Goal: Task Accomplishment & Management: Manage account settings

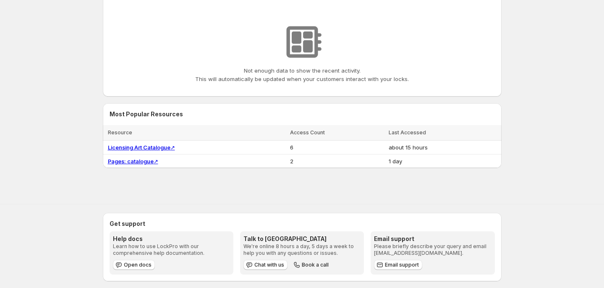
scroll to position [266, 0]
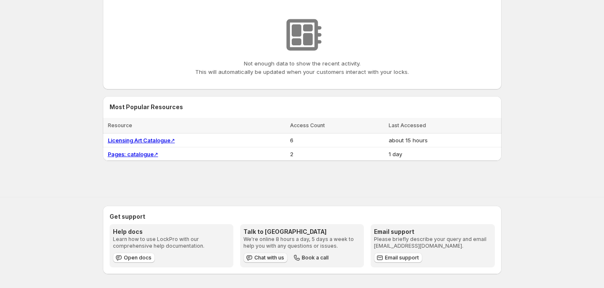
click at [276, 260] on span "Chat with us" at bounding box center [269, 257] width 30 height 7
click at [274, 258] on span "Chat with us" at bounding box center [269, 257] width 30 height 7
click at [250, 259] on icon "button" at bounding box center [249, 257] width 8 height 8
click at [311, 256] on span "Book a call" at bounding box center [315, 257] width 27 height 7
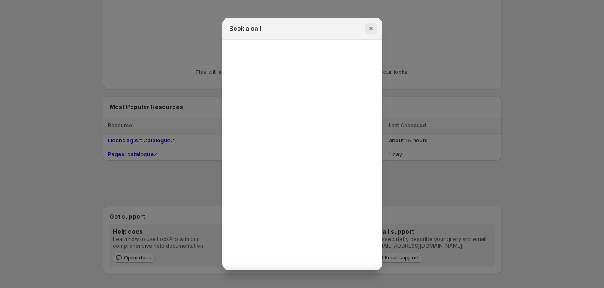
click at [371, 30] on icon "Close" at bounding box center [371, 28] width 8 height 8
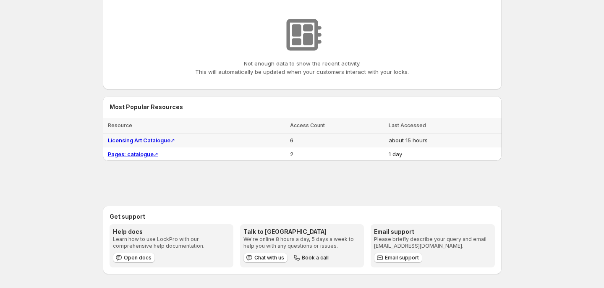
click at [145, 141] on link "Licensing Art Catalogue ↗" at bounding box center [141, 140] width 67 height 7
click at [148, 154] on link "Pages: catalogue ↗" at bounding box center [133, 154] width 50 height 7
click at [147, 140] on link "Licensing Art Catalogue ↗" at bounding box center [141, 140] width 67 height 7
click at [265, 258] on span "Chat with us" at bounding box center [269, 257] width 30 height 7
click at [265, 257] on span "Chat with us" at bounding box center [269, 257] width 30 height 7
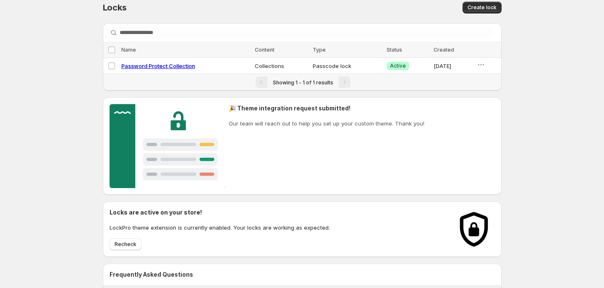
scroll to position [11, 0]
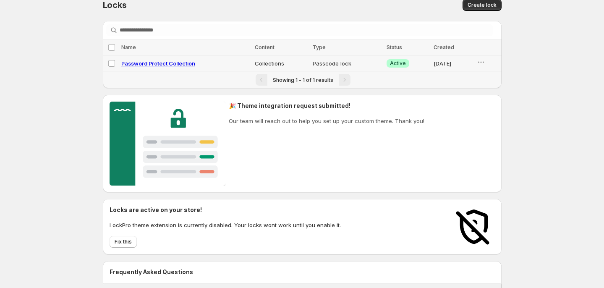
click at [474, 63] on td at bounding box center [487, 63] width 27 height 16
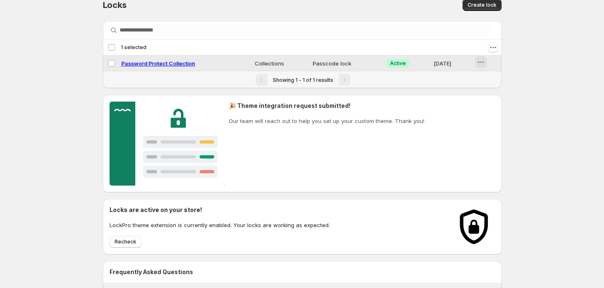
click at [480, 63] on icon "button" at bounding box center [481, 62] width 8 height 8
click at [495, 45] on icon "Actions" at bounding box center [493, 47] width 8 height 8
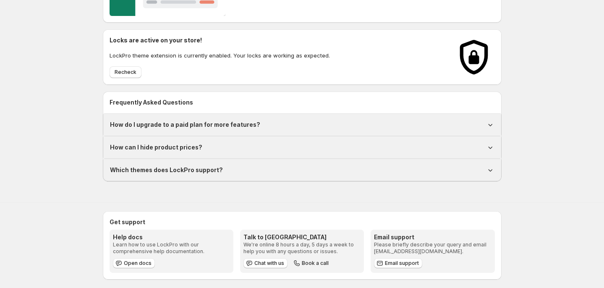
scroll to position [185, 0]
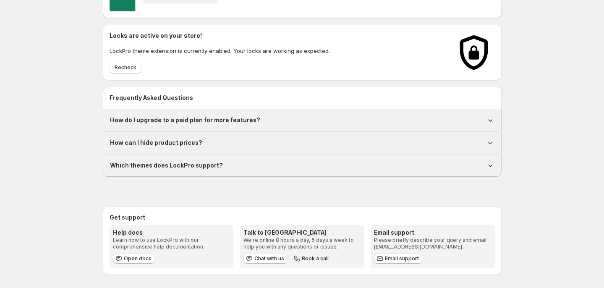
click at [168, 165] on h1 "Which themes does LockPro support?" at bounding box center [166, 165] width 113 height 8
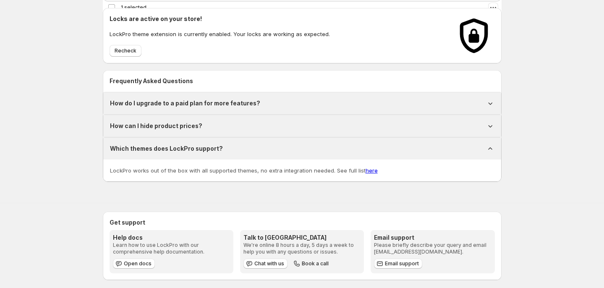
scroll to position [207, 0]
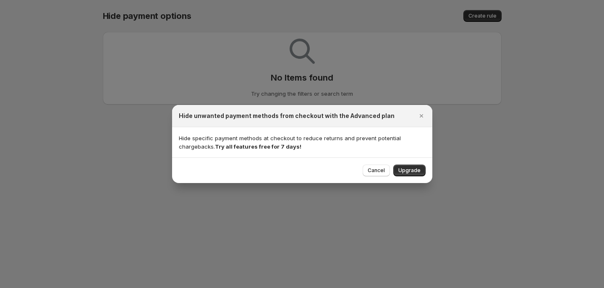
select select "******"
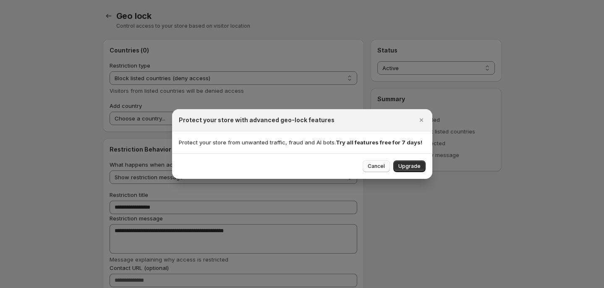
click at [381, 167] on span "Cancel" at bounding box center [375, 166] width 17 height 7
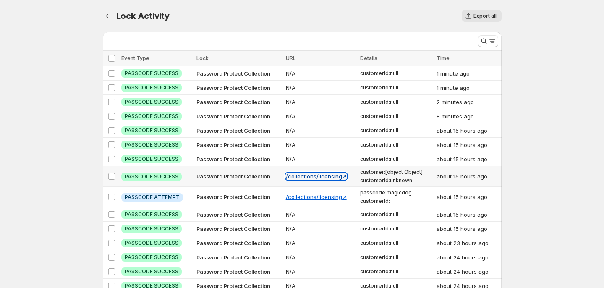
click at [333, 176] on link "/collections/licensing ↗" at bounding box center [316, 176] width 61 height 7
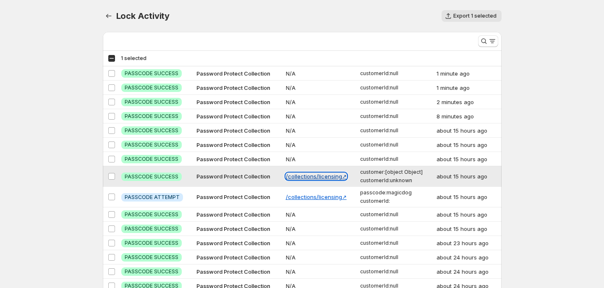
click at [333, 175] on link "/collections/licensing ↗" at bounding box center [316, 176] width 61 height 7
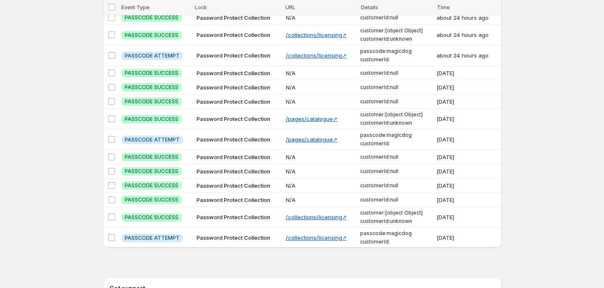
scroll to position [336, 0]
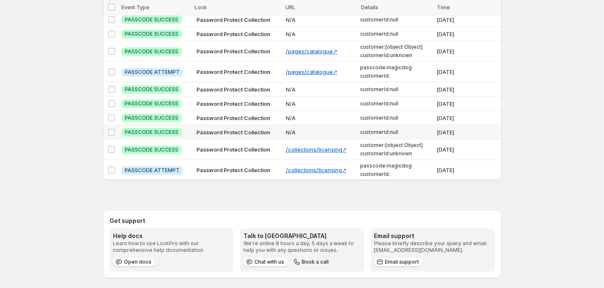
click at [157, 130] on span "PASSCODE SUCCESS" at bounding box center [152, 132] width 54 height 7
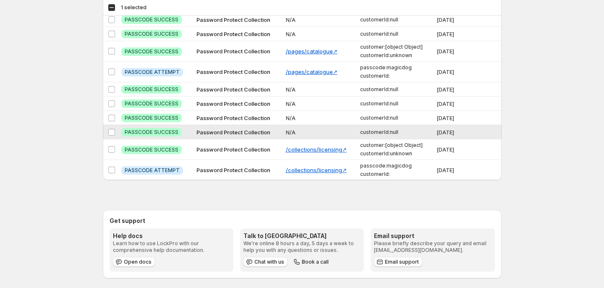
click at [157, 130] on span "PASSCODE SUCCESS" at bounding box center [152, 132] width 54 height 7
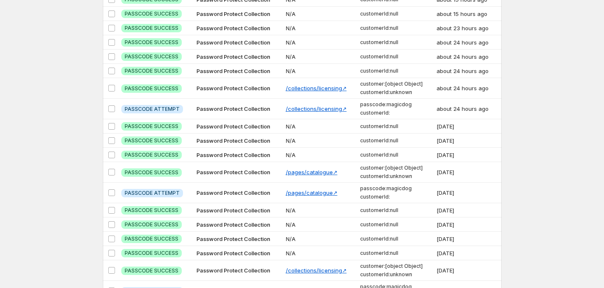
scroll to position [0, 0]
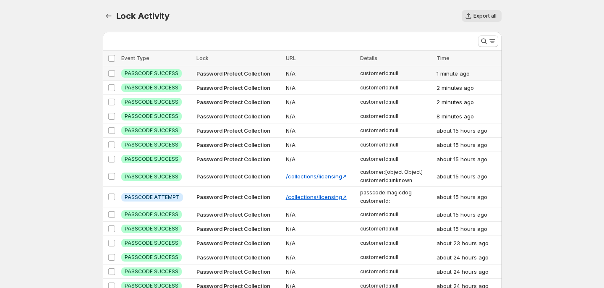
click at [237, 73] on span "Password Protect Collection" at bounding box center [233, 73] width 74 height 7
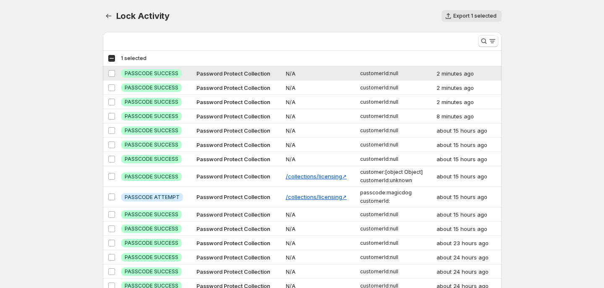
click at [237, 73] on span "Password Protect Collection" at bounding box center [233, 73] width 74 height 7
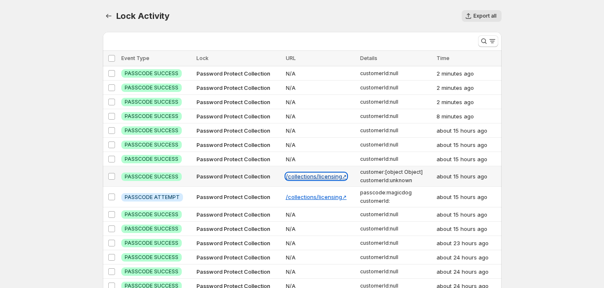
click at [308, 173] on link "/collections/licensing ↗" at bounding box center [316, 176] width 61 height 7
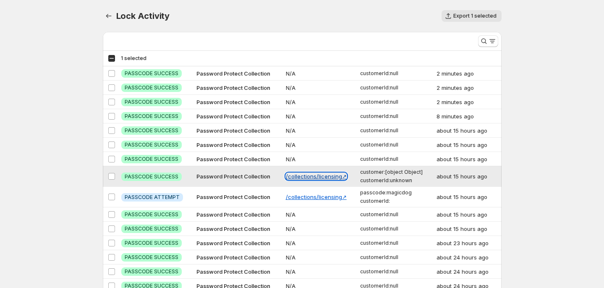
click at [308, 174] on link "/collections/licensing ↗" at bounding box center [316, 176] width 61 height 7
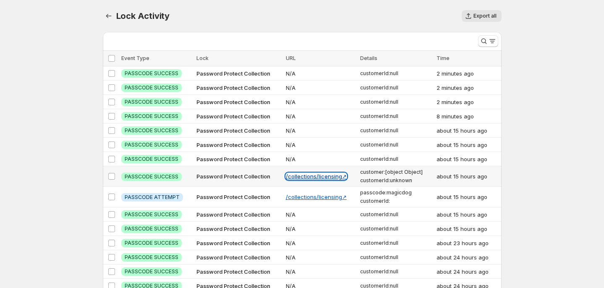
click at [308, 174] on link "/collections/licensing ↗" at bounding box center [316, 176] width 61 height 7
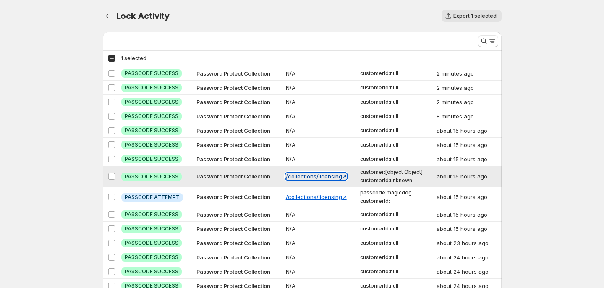
click at [308, 174] on link "/collections/licensing ↗" at bounding box center [316, 176] width 61 height 7
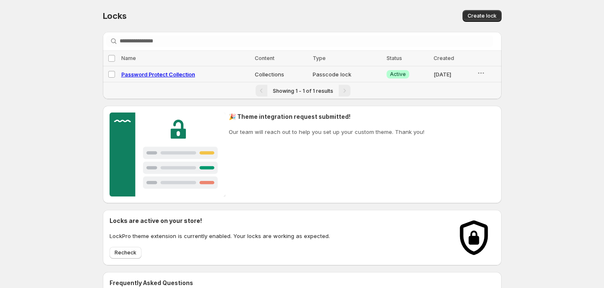
click at [410, 73] on td "Success Active" at bounding box center [407, 74] width 47 height 16
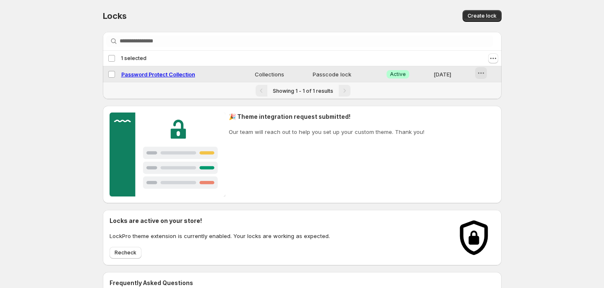
click at [480, 72] on icon "button" at bounding box center [481, 73] width 8 height 8
click at [477, 103] on icon "button" at bounding box center [475, 105] width 8 height 8
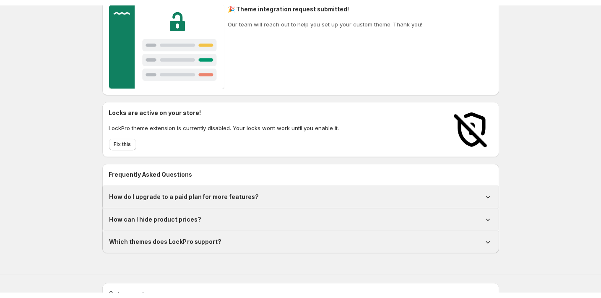
scroll to position [116, 0]
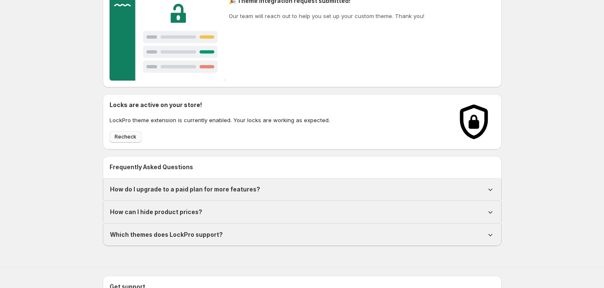
click at [117, 142] on button "Recheck" at bounding box center [125, 137] width 32 height 12
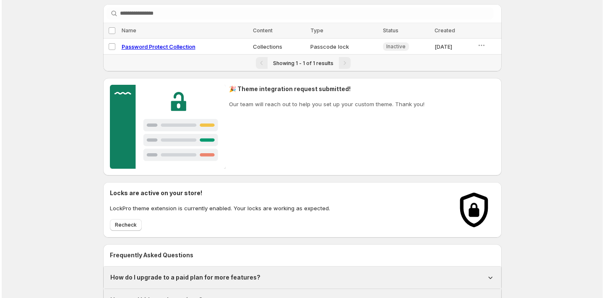
scroll to position [0, 0]
